Goal: Information Seeking & Learning: Learn about a topic

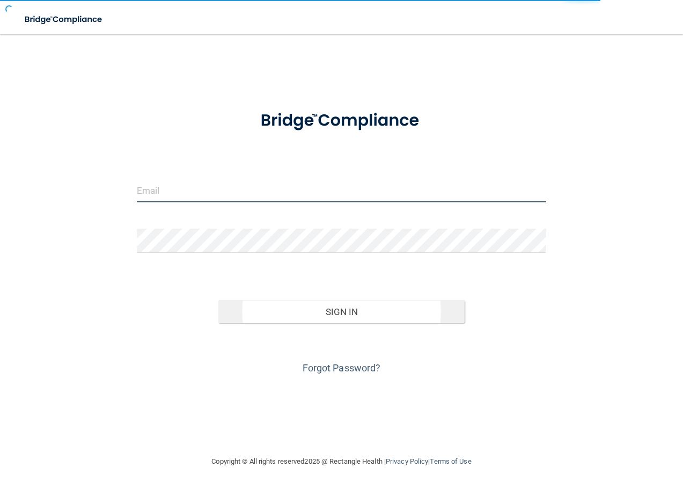
type input "[EMAIL_ADDRESS][DOMAIN_NAME]"
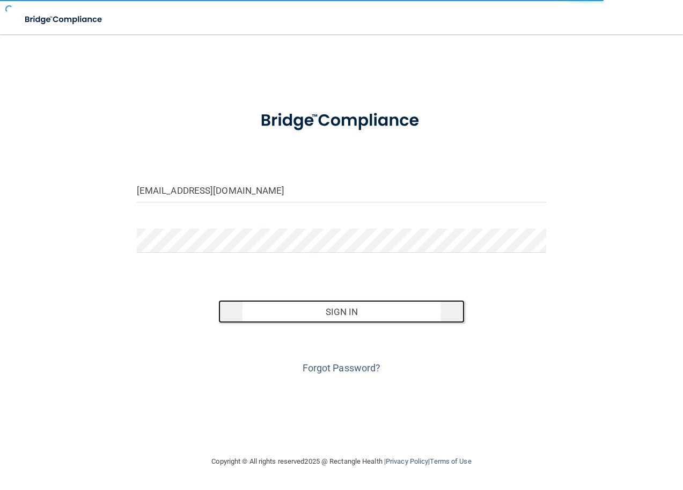
click at [335, 316] on button "Sign In" at bounding box center [341, 312] width 246 height 24
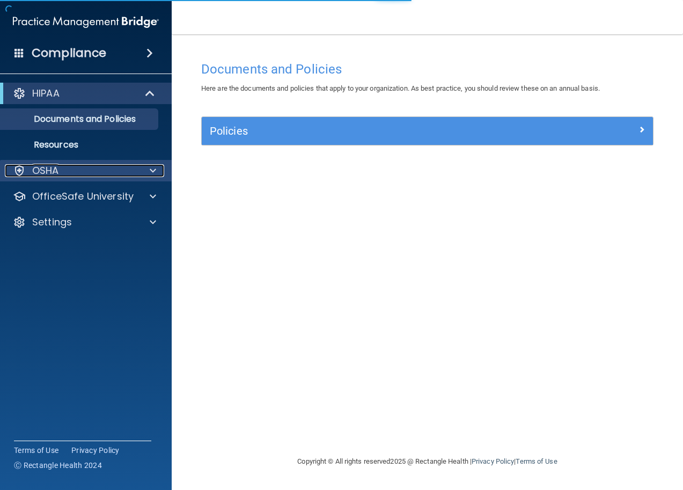
click at [119, 176] on div "OSHA" at bounding box center [71, 170] width 133 height 13
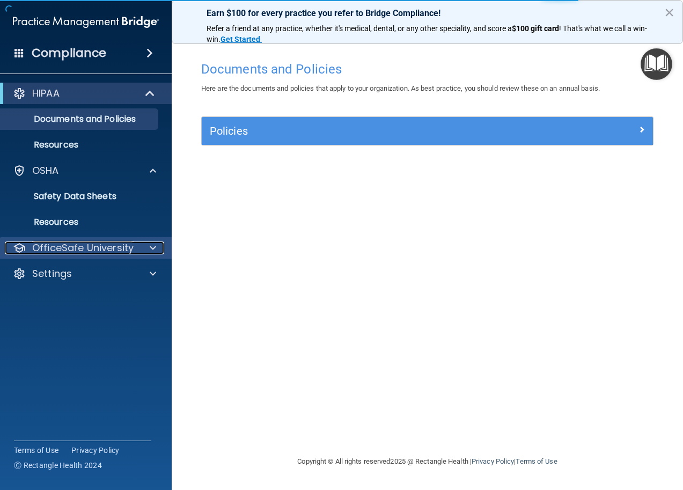
click at [152, 253] on span at bounding box center [153, 248] width 6 height 13
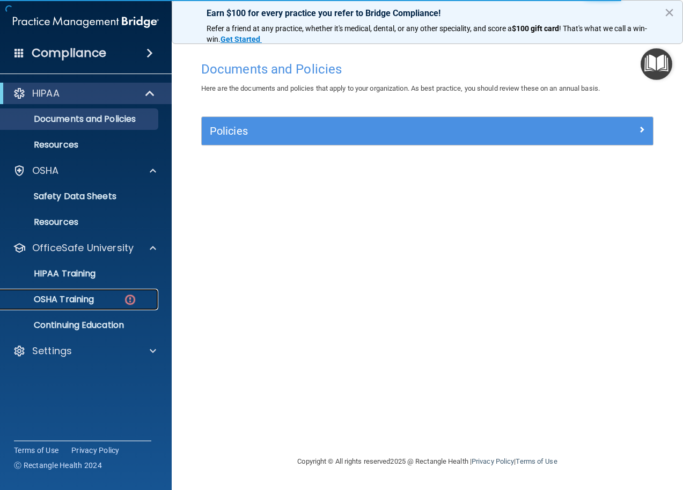
click at [132, 297] on img at bounding box center [129, 299] width 13 height 13
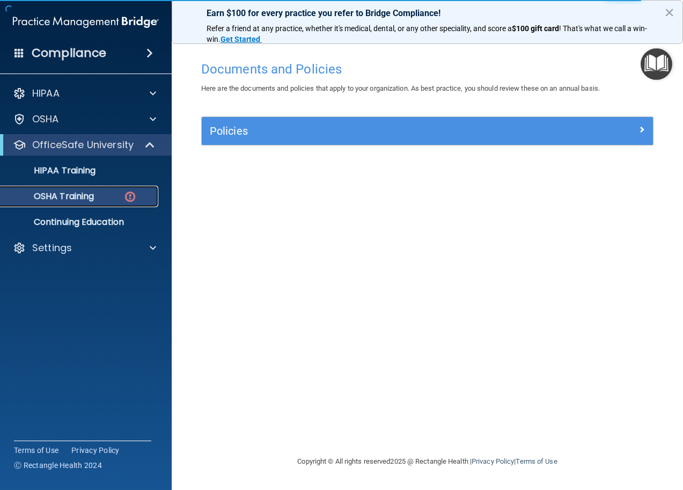
click at [123, 202] on img at bounding box center [129, 196] width 13 height 13
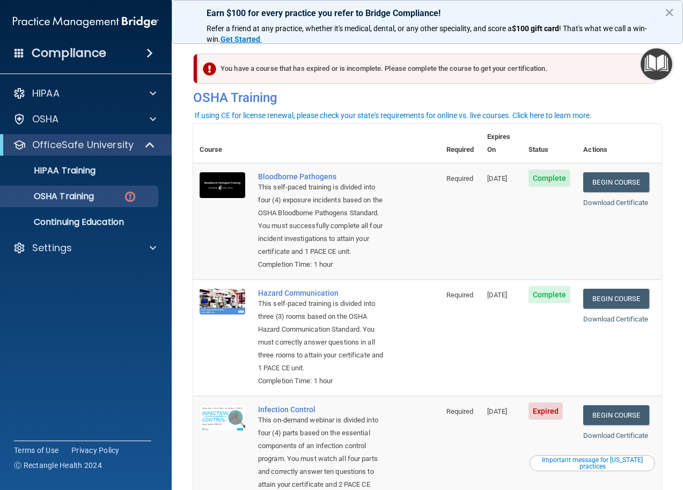
drag, startPoint x: 466, startPoint y: 426, endPoint x: 510, endPoint y: 437, distance: 45.8
click at [510, 437] on tr "Infection Control This on-demand webinar is divided into four (4) parts based o…" at bounding box center [427, 460] width 469 height 129
click at [461, 439] on td "Required" at bounding box center [460, 460] width 41 height 129
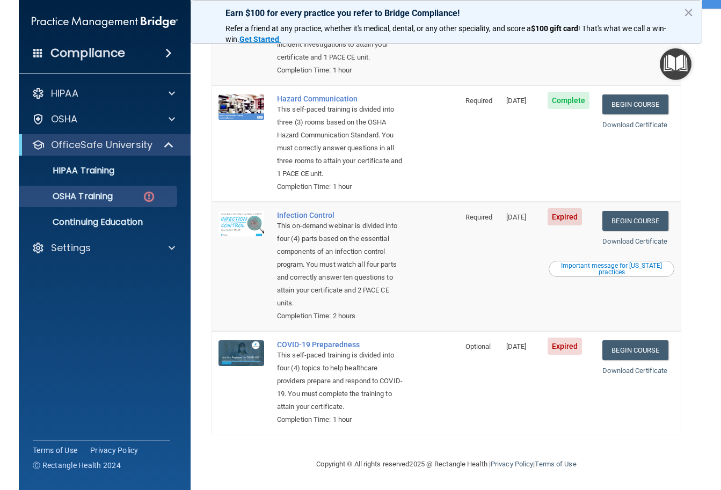
scroll to position [223, 0]
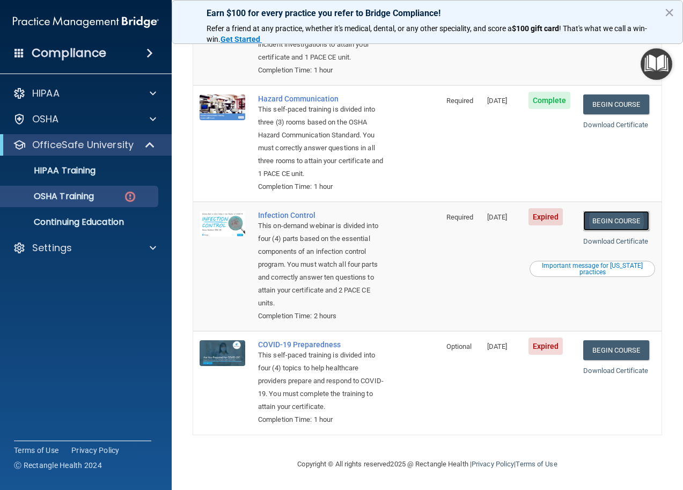
click at [604, 211] on link "Begin Course" at bounding box center [616, 221] width 65 height 20
click at [616, 211] on link "Begin Course" at bounding box center [616, 221] width 65 height 20
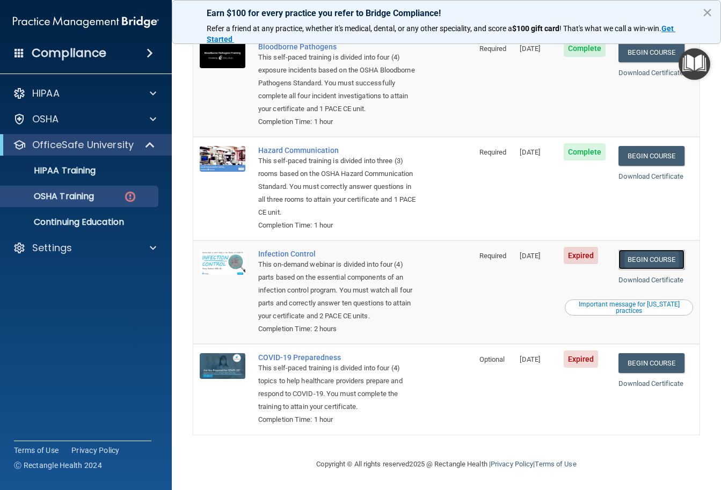
scroll to position [133, 0]
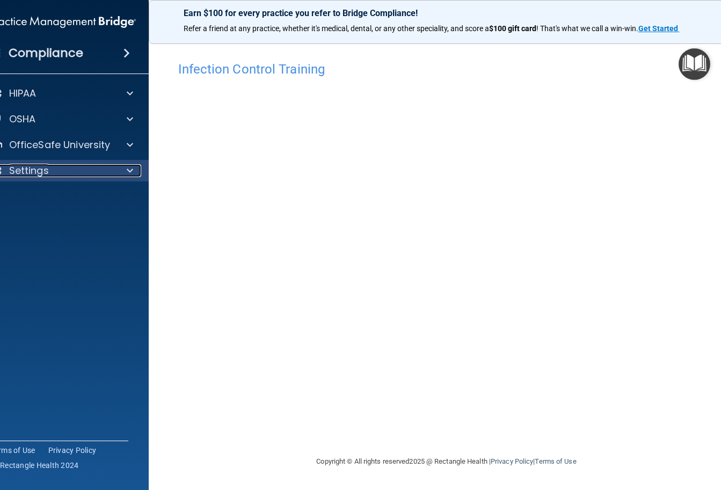
click at [54, 166] on div "Settings" at bounding box center [48, 170] width 133 height 13
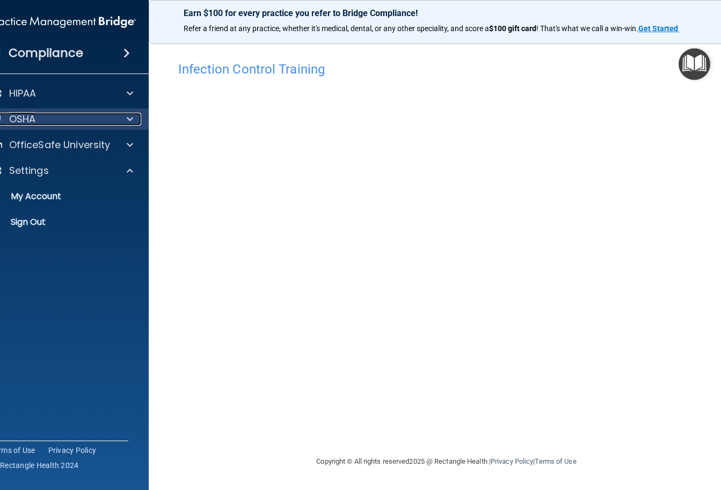
click at [75, 119] on div "OSHA" at bounding box center [48, 119] width 133 height 13
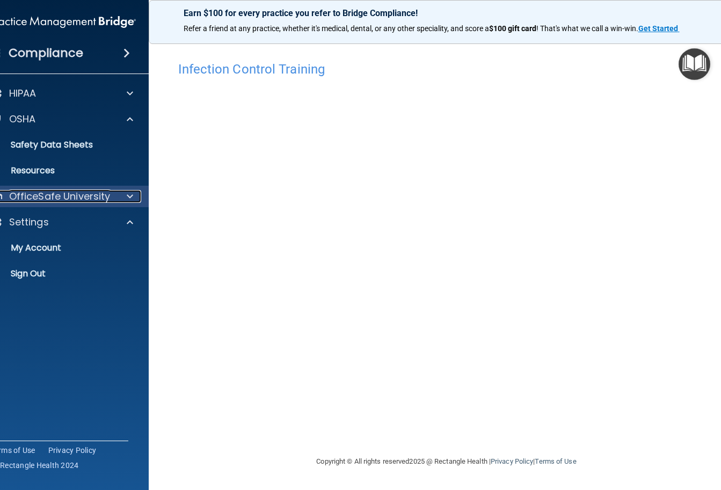
click at [83, 198] on p "OfficeSafe University" at bounding box center [59, 196] width 101 height 13
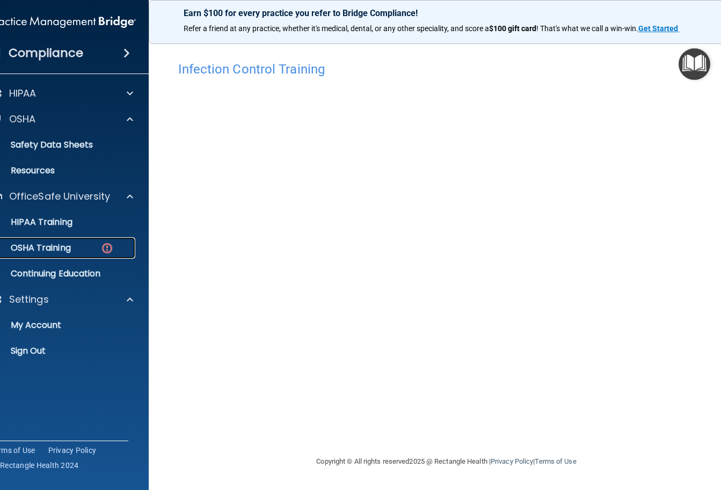
click at [66, 244] on p "OSHA Training" at bounding box center [27, 248] width 87 height 11
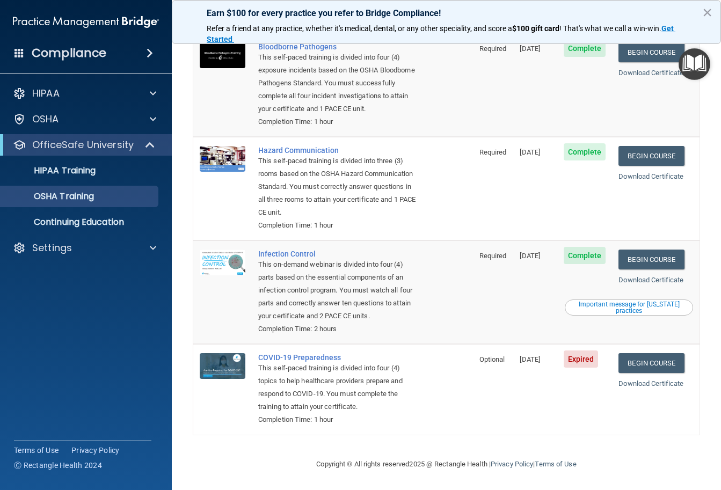
scroll to position [103, 0]
click at [657, 363] on link "Begin Course" at bounding box center [650, 363] width 65 height 20
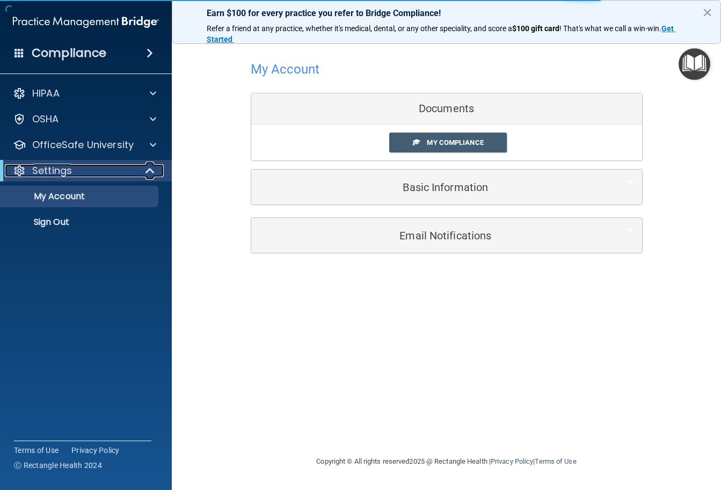
click at [74, 174] on div "Settings" at bounding box center [71, 170] width 133 height 13
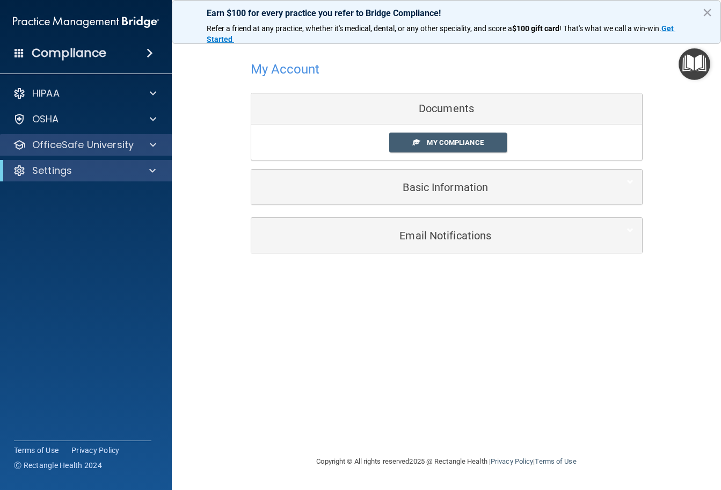
click at [92, 152] on div "OfficeSafe University" at bounding box center [86, 144] width 172 height 21
click at [84, 158] on div "HIPAA Documents and Policies Report an Incident Business Associates Emergency P…" at bounding box center [86, 134] width 172 height 112
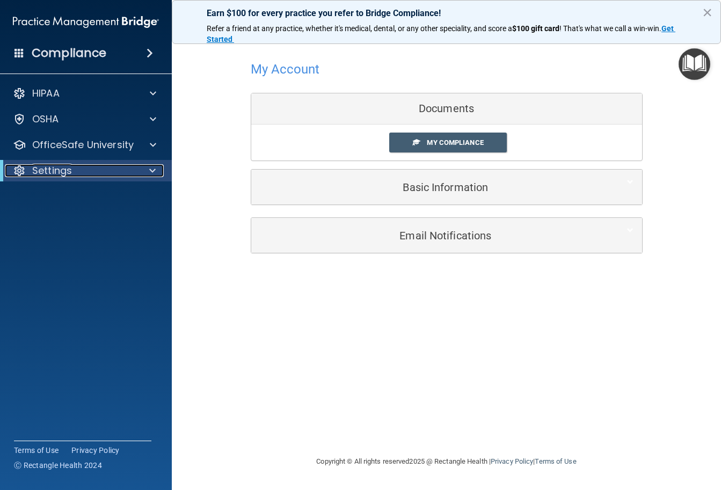
click at [71, 169] on p "Settings" at bounding box center [52, 170] width 40 height 13
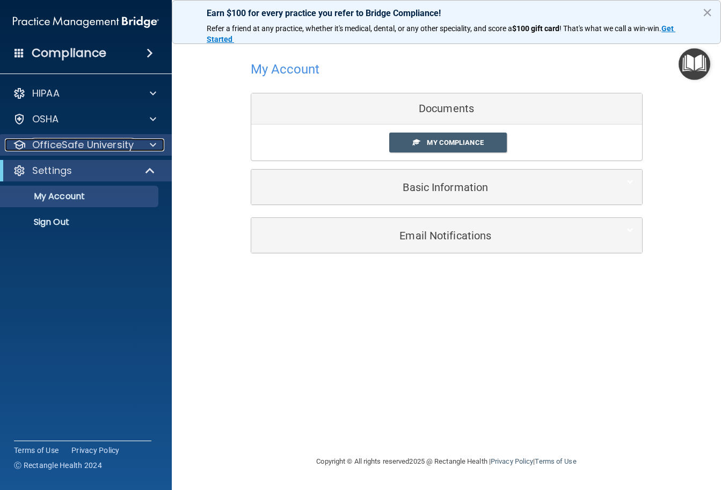
click at [81, 150] on p "OfficeSafe University" at bounding box center [82, 144] width 101 height 13
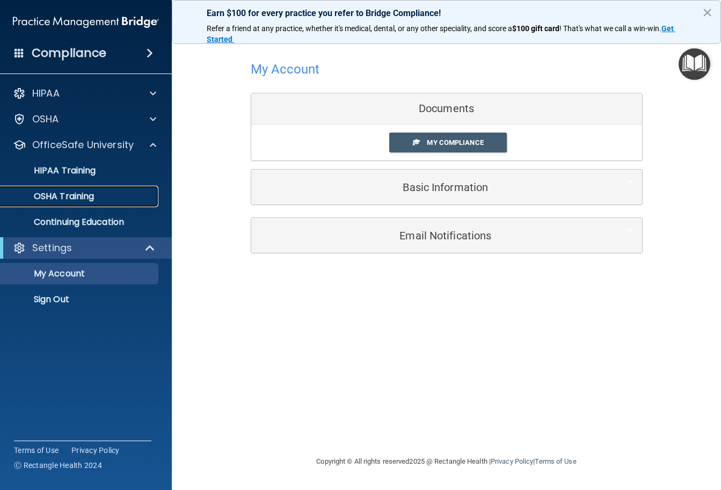
click at [73, 194] on p "OSHA Training" at bounding box center [50, 196] width 87 height 11
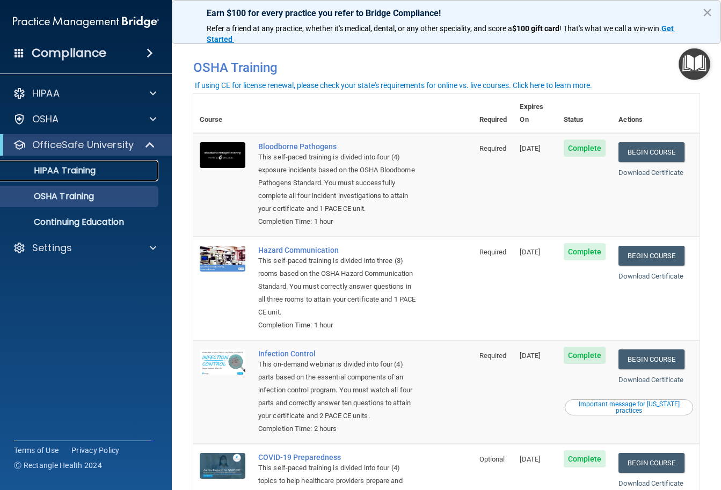
click at [106, 179] on link "HIPAA Training" at bounding box center [73, 170] width 169 height 21
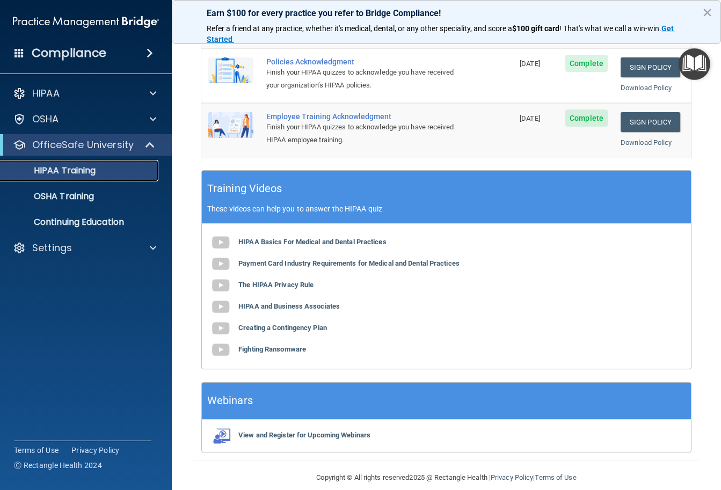
scroll to position [357, 0]
